Goal: Information Seeking & Learning: Learn about a topic

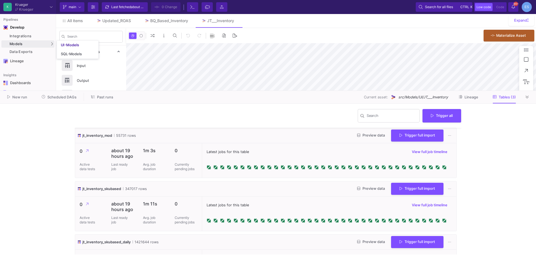
scroll to position [30, 0]
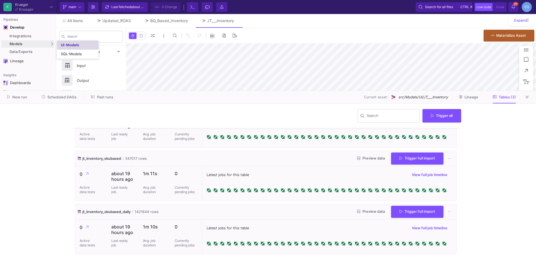
click at [69, 45] on div "UI-Models" at bounding box center [70, 45] width 18 height 4
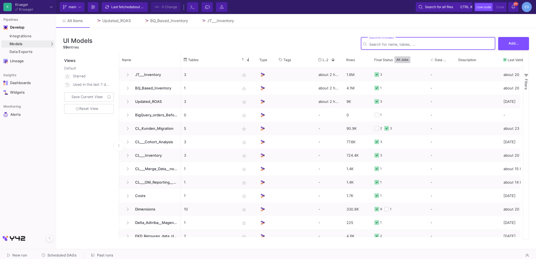
click at [372, 45] on input "Search for UI models" at bounding box center [431, 44] width 124 height 4
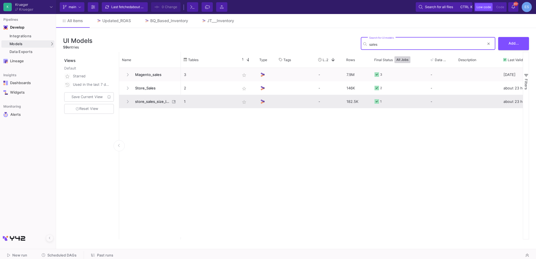
type input "sales"
click at [145, 104] on span "store_sales_size_level" at bounding box center [151, 101] width 38 height 13
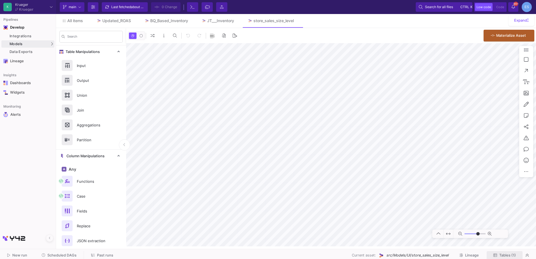
click at [497, 254] on span "Tables (1)" at bounding box center [504, 255] width 22 height 4
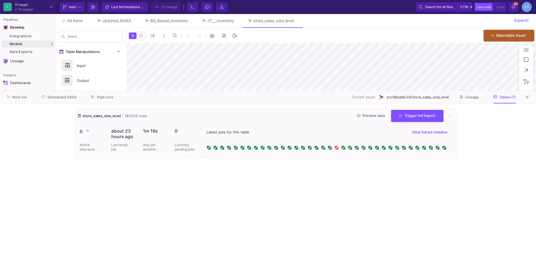
type input "-17"
click at [60, 44] on link "UI-Models" at bounding box center [77, 45] width 41 height 9
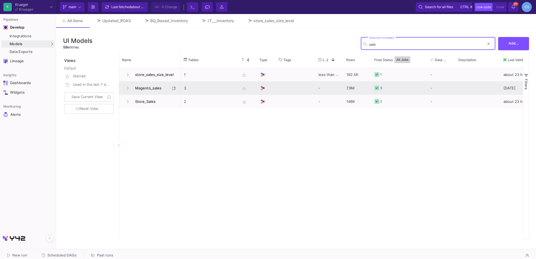
type input "sale"
click at [150, 89] on span "Magento_sales" at bounding box center [151, 88] width 38 height 13
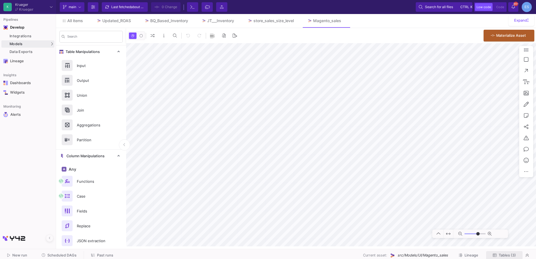
click at [502, 254] on span "Tables (3)" at bounding box center [507, 255] width 17 height 4
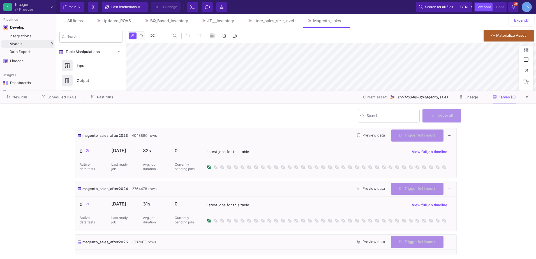
type input "0"
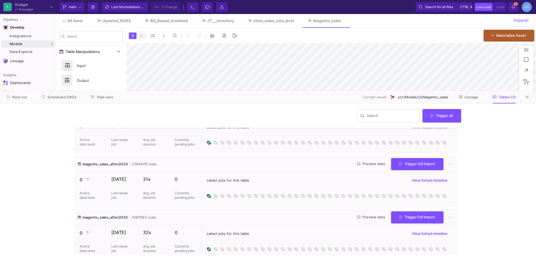
scroll to position [30, 0]
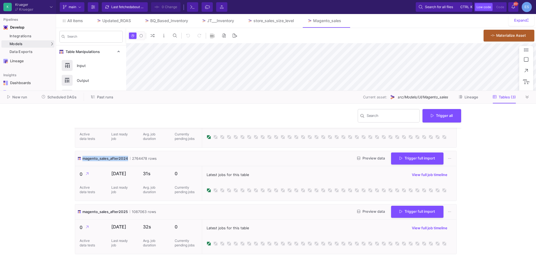
drag, startPoint x: 128, startPoint y: 158, endPoint x: 83, endPoint y: 158, distance: 44.8
click at [83, 158] on span "magento_sales_after2024" at bounding box center [105, 158] width 46 height 5
drag, startPoint x: 83, startPoint y: 158, endPoint x: 116, endPoint y: 158, distance: 33.6
drag, startPoint x: 116, startPoint y: 158, endPoint x: 425, endPoint y: 96, distance: 315.2
click at [425, 96] on span "src/Models/UI/Magento_sales" at bounding box center [422, 96] width 50 height 5
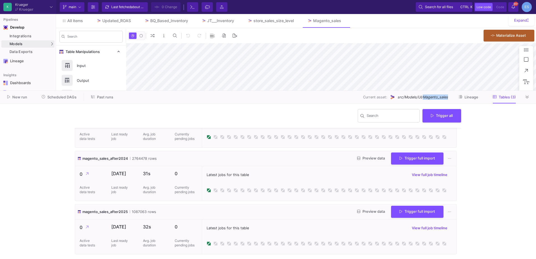
drag, startPoint x: 423, startPoint y: 96, endPoint x: 449, endPoint y: 98, distance: 26.4
click at [449, 98] on div "Current asset: src/Models/UI/Magento_sales Lineage Tables (3)" at bounding box center [321, 97] width 402 height 9
drag, startPoint x: 449, startPoint y: 98, endPoint x: 437, endPoint y: 98, distance: 11.5
copy span "Magento_sales"
drag, startPoint x: 127, startPoint y: 157, endPoint x: 83, endPoint y: 156, distance: 44.0
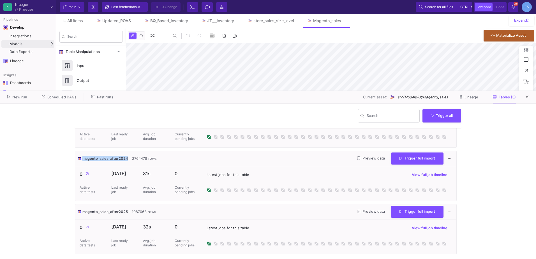
click at [83, 156] on span "magento_sales_after2024" at bounding box center [105, 158] width 46 height 5
copy span "magento_sales_after2024"
click at [156, 190] on p "Avg. job duration" at bounding box center [151, 189] width 17 height 9
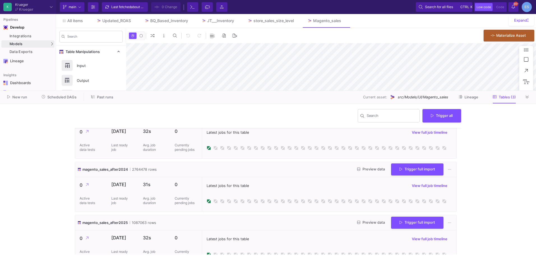
scroll to position [20, 0]
click at [55, 118] on y42-wrapper "Search Trigger all magento_sales_after2023 4048890 rows Preview data Trigger fu…" at bounding box center [268, 181] width 536 height 155
click at [63, 97] on span "Scheduled DAGs" at bounding box center [61, 97] width 29 height 4
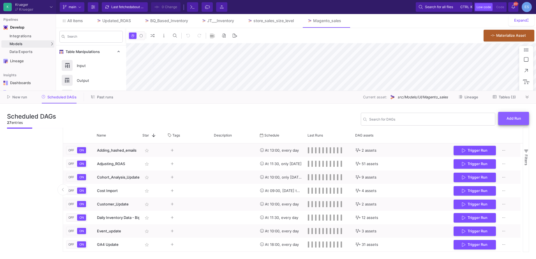
click at [514, 122] on button "Add Run" at bounding box center [513, 118] width 31 height 13
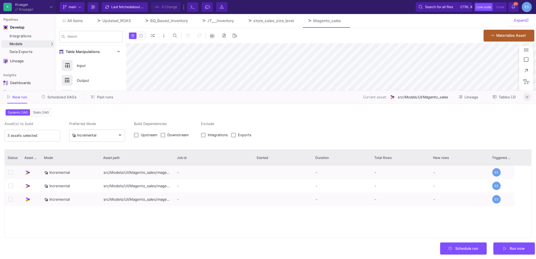
click at [525, 98] on button at bounding box center [527, 97] width 8 height 8
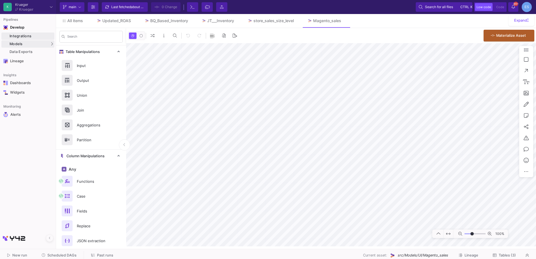
click at [26, 39] on link "Integrations" at bounding box center [27, 36] width 53 height 7
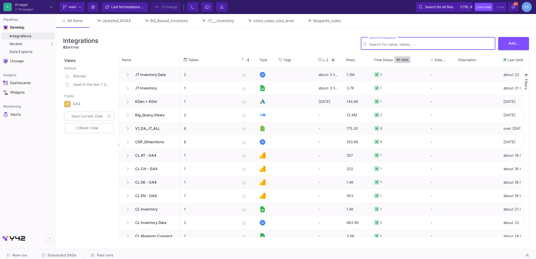
click at [425, 46] on input "Search for integrations" at bounding box center [431, 44] width 124 height 4
click at [273, 60] on span at bounding box center [270, 59] width 5 height 5
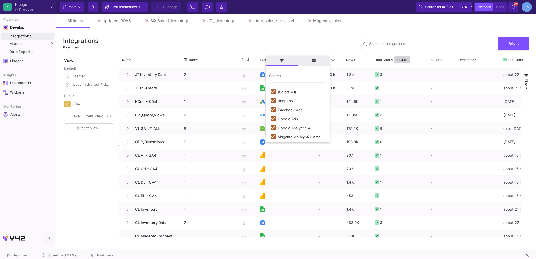
click at [287, 92] on div "(Select All)" at bounding box center [287, 92] width 18 height 4
checkbox input "false"
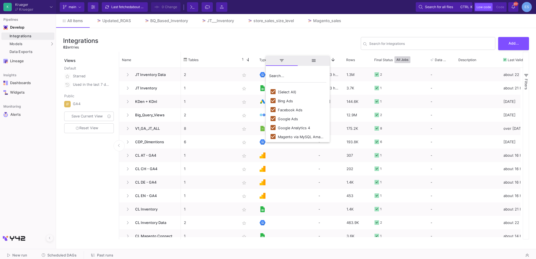
checkbox input "false"
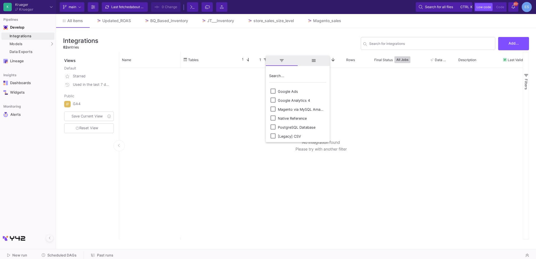
click at [302, 108] on div "Magento via MySQL Amazon RDS" at bounding box center [301, 109] width 46 height 4
checkbox input "true"
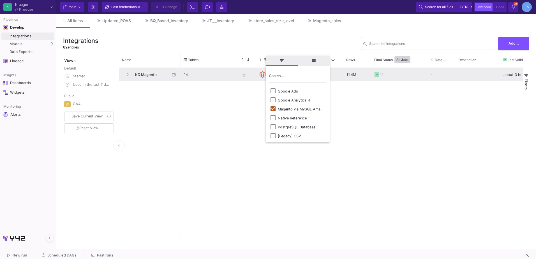
click at [138, 75] on span "KD Magento" at bounding box center [151, 74] width 38 height 13
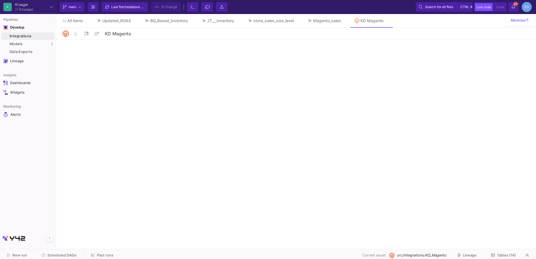
click at [502, 254] on span "Tables (14)" at bounding box center [506, 255] width 19 height 4
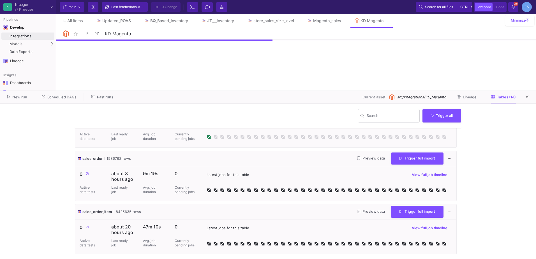
scroll to position [621, 0]
